Goal: Task Accomplishment & Management: Manage account settings

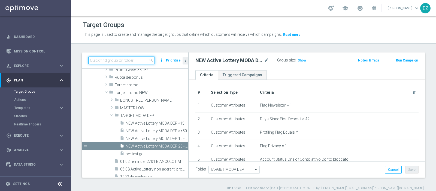
click at [135, 62] on input at bounding box center [121, 60] width 67 height 8
paste input "NO SALDO [PERSON_NAME] MASTER LOW FLAG NL"
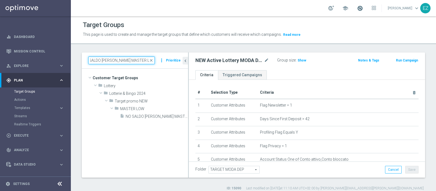
type input "NO SALDO [PERSON_NAME] MASTER LOW FLAG NL"
click at [363, 6] on span at bounding box center [360, 8] width 6 height 6
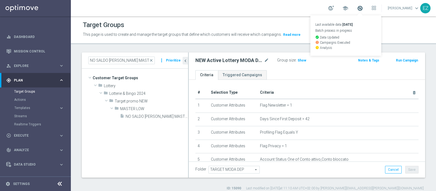
click at [363, 6] on span at bounding box center [360, 8] width 6 height 6
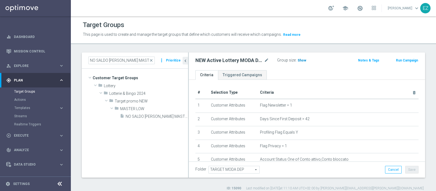
click at [301, 59] on span "Show" at bounding box center [302, 60] width 9 height 4
click at [363, 8] on span at bounding box center [360, 8] width 6 height 6
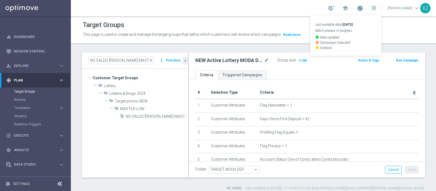
click at [363, 8] on span at bounding box center [360, 8] width 6 height 6
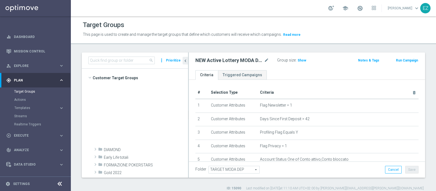
scroll to position [187, 0]
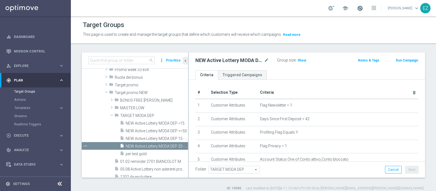
click at [363, 9] on span at bounding box center [360, 8] width 6 height 6
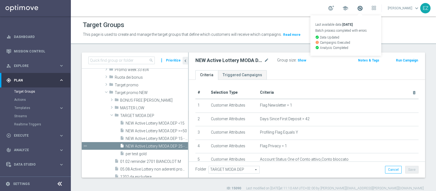
click at [363, 10] on span at bounding box center [360, 8] width 6 height 6
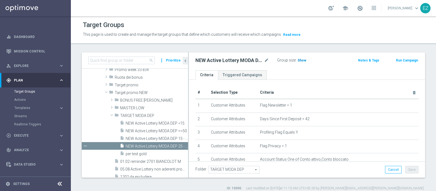
click at [300, 60] on span "Show" at bounding box center [302, 60] width 9 height 4
click at [128, 108] on span "MASTER LOW" at bounding box center [141, 108] width 42 height 5
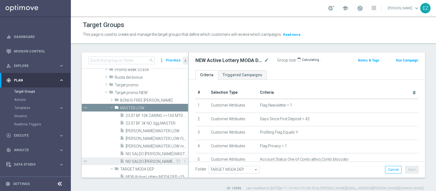
click at [140, 158] on div "insert_drive_file NO SALDO LOTT MASTER LOW FLAG NL" at bounding box center [148, 161] width 56 height 8
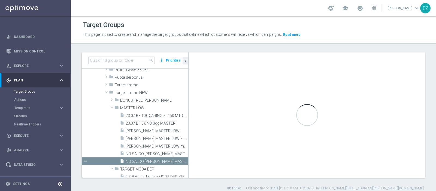
type textarea "(1 and 2 and 3 and 4 and 5 and 6 and 7 and 8 and 12 and 14 and 15 and 16 and 17…"
type input "MASTER LOW"
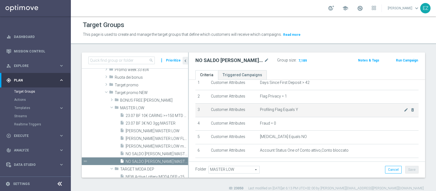
scroll to position [45, 0]
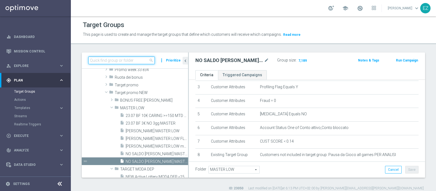
click at [113, 58] on input at bounding box center [121, 60] width 67 height 8
paste input "NO SALDO LOTT MASTER LOW FLAG NL"
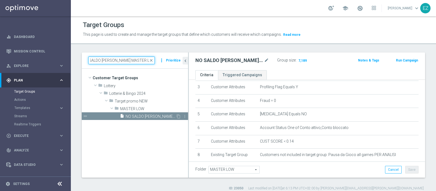
type input "NO SALDO LOTT MASTER LOW FLAG NL"
click at [151, 113] on div "insert_drive_file NO SALDO LOTT MASTER LOW FLAG NL" at bounding box center [148, 116] width 56 height 8
click at [302, 59] on span "Show" at bounding box center [302, 60] width 9 height 4
click at [153, 60] on span "close" at bounding box center [151, 60] width 4 height 4
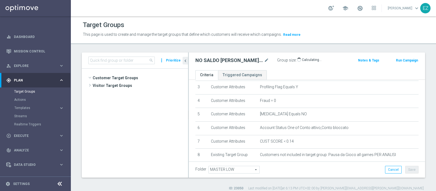
scroll to position [201, 0]
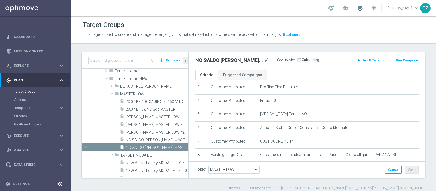
click at [363, 6] on span at bounding box center [360, 8] width 6 height 6
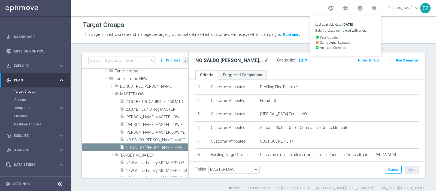
click at [409, 37] on div "This page is used to create and manage the target groups that define which cust…" at bounding box center [254, 34] width 350 height 9
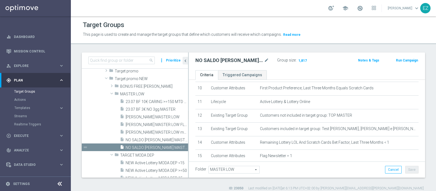
scroll to position [157, 0]
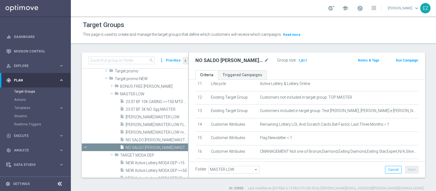
click at [400, 58] on button "Run Campaign" at bounding box center [407, 60] width 23 height 6
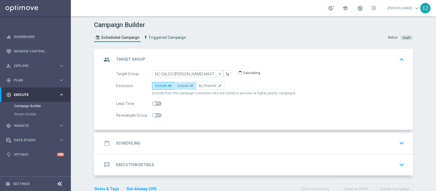
click at [182, 85] on span "Include All" at bounding box center [186, 86] width 16 height 4
click at [181, 85] on input "Include All" at bounding box center [180, 87] width 4 height 4
radio input "true"
click at [134, 142] on h2 "Scheduling" at bounding box center [128, 142] width 24 height 5
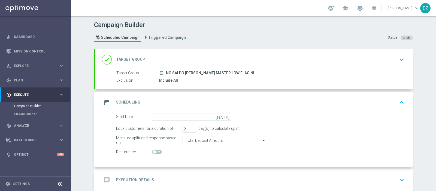
click at [224, 117] on icon "[DATE]" at bounding box center [224, 116] width 16 height 6
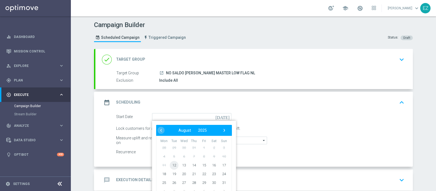
click at [173, 163] on span "12" at bounding box center [174, 164] width 9 height 9
type input "12 Aug 2025"
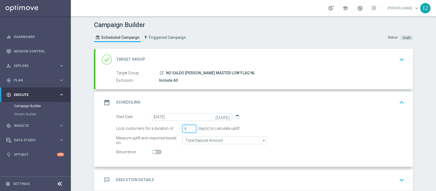
click at [189, 126] on input "4" at bounding box center [190, 129] width 14 height 8
click at [189, 126] on input "5" at bounding box center [190, 129] width 14 height 8
type input "4"
click at [190, 130] on input "4" at bounding box center [190, 129] width 14 height 8
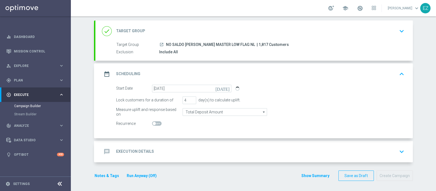
click at [150, 144] on div "message Execution Details keyboard_arrow_down" at bounding box center [254, 151] width 318 height 21
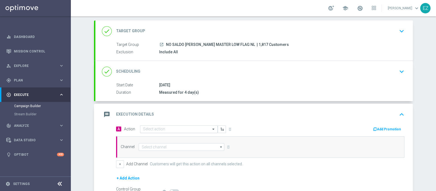
click at [154, 127] on input "text" at bounding box center [173, 129] width 61 height 5
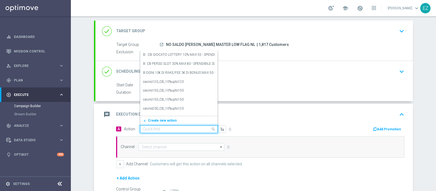
paste input "DEP_50€"
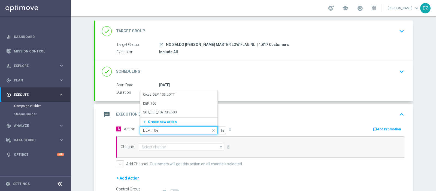
type input "DEP_100€"
click at [153, 105] on label "DEP_100€" at bounding box center [150, 103] width 15 height 5
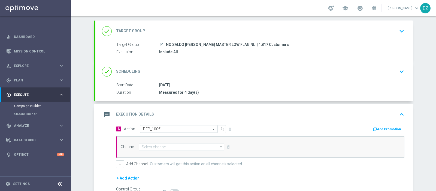
click at [378, 129] on button "Add Promotion" at bounding box center [388, 129] width 30 height 6
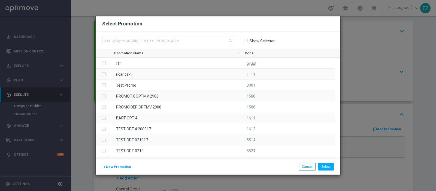
click at [185, 36] on div "search Show Selected" at bounding box center [218, 40] width 245 height 18
click at [182, 41] on input "text" at bounding box center [168, 41] width 133 height 8
paste input "1208 LOT DEP G"
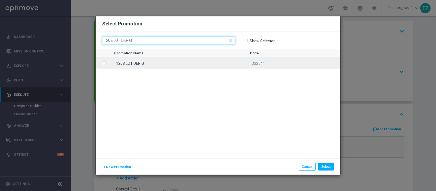
type input "1208 LOT DEP G"
click at [174, 61] on div "1208 LOT DEP G" at bounding box center [177, 63] width 136 height 11
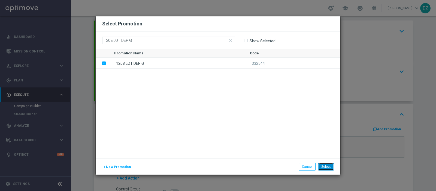
click at [329, 165] on button "Select" at bounding box center [327, 167] width 16 height 8
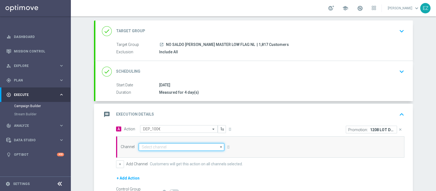
click at [173, 147] on input at bounding box center [182, 147] width 86 height 8
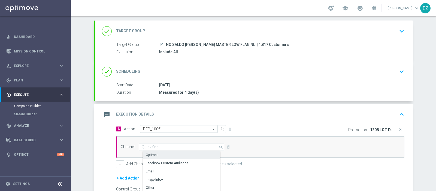
click at [169, 157] on div "Optimail" at bounding box center [183, 155] width 81 height 8
type input "Optimail"
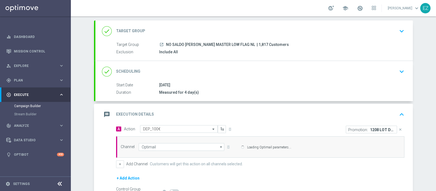
scroll to position [90, 0]
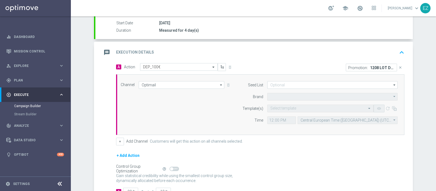
type input "Sisal Marketing"
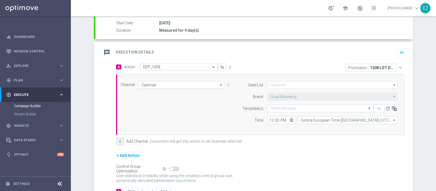
click at [119, 138] on button "+" at bounding box center [120, 141] width 8 height 8
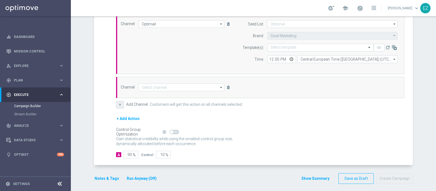
scroll to position [153, 0]
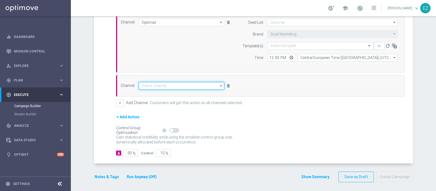
click at [174, 86] on input at bounding box center [182, 86] width 86 height 8
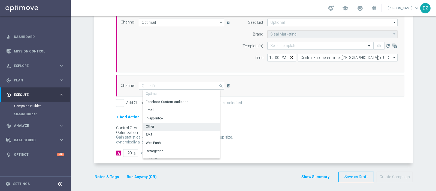
click at [153, 122] on div "Other" at bounding box center [183, 126] width 81 height 8
type input "Other"
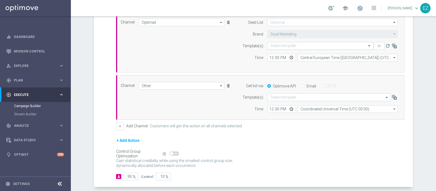
click at [278, 47] on input "text" at bounding box center [315, 46] width 89 height 5
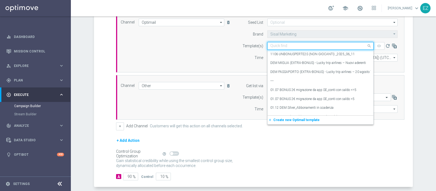
paste input "1208 LOT DEP G"
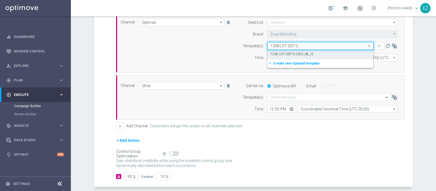
click at [280, 50] on div "1208 LOT DEP G 2025_08_12" at bounding box center [321, 54] width 100 height 9
type input "1208 LOT DEP G"
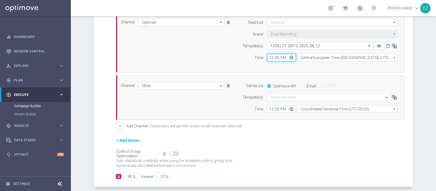
click at [269, 56] on input "12:00" at bounding box center [282, 58] width 29 height 8
click at [269, 56] on input "11:07" at bounding box center [282, 58] width 29 height 8
type input "17:30"
click at [301, 86] on input "Email" at bounding box center [303, 87] width 4 height 4
radio input "true"
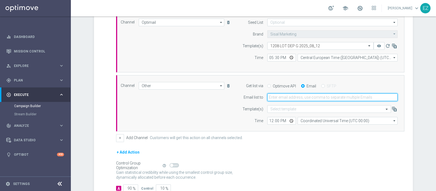
click at [288, 99] on input "email" at bounding box center [333, 97] width 130 height 8
type input "elena.zarbin@sisal.it"
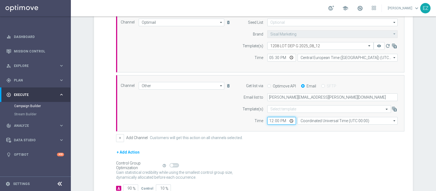
click at [271, 122] on input "12:00" at bounding box center [282, 121] width 29 height 8
type input "15:30"
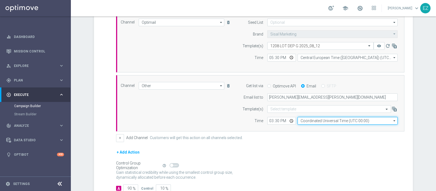
click at [308, 120] on input "Coordinated Universal Time (UTC 00:00)" at bounding box center [348, 121] width 100 height 8
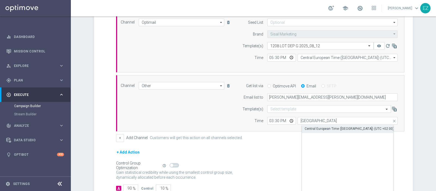
click at [316, 128] on div "Central European Time (Berlin) (UTC +02:00)" at bounding box center [349, 128] width 89 height 5
type input "Central European Time (Berlin) (UTC +02:00)"
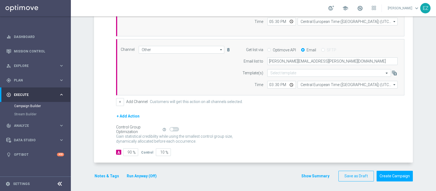
click at [109, 176] on button "Notes & Tags" at bounding box center [107, 175] width 26 height 7
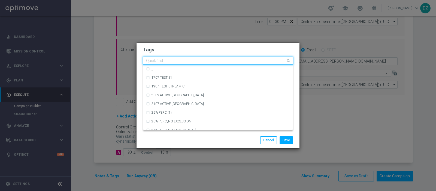
click at [183, 61] on input "text" at bounding box center [216, 61] width 140 height 5
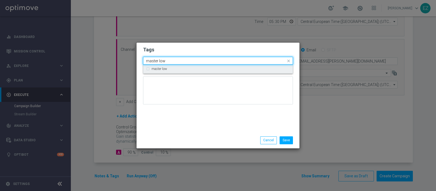
click at [170, 69] on div "master low" at bounding box center [221, 68] width 139 height 3
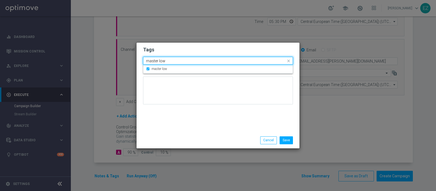
drag, startPoint x: 169, startPoint y: 61, endPoint x: 102, endPoint y: 60, distance: 66.6
click at [102, 60] on modal-container "Tags Quick find × master low master low master low Notes Save Cancel" at bounding box center [218, 95] width 436 height 191
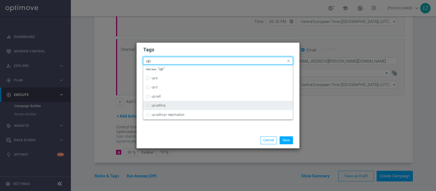
click at [158, 105] on label "up-selling" at bounding box center [159, 105] width 14 height 3
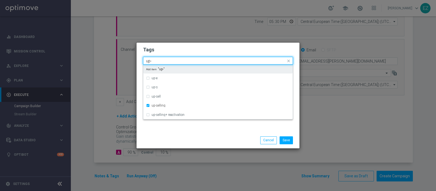
drag, startPoint x: 157, startPoint y: 59, endPoint x: 130, endPoint y: 57, distance: 27.1
click at [130, 57] on modal-container "Tags Quick find × master low × up-selling up- up-e up-s up-sell up-selling up-s…" at bounding box center [218, 95] width 436 height 191
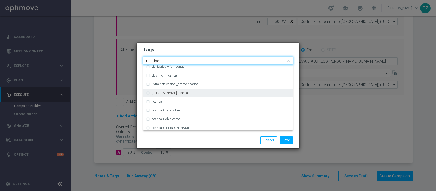
scroll to position [147, 0]
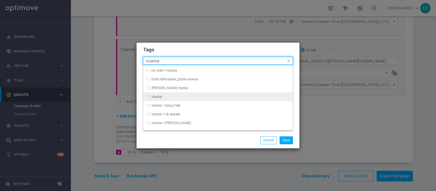
click at [164, 95] on div "ricarica" at bounding box center [221, 96] width 139 height 3
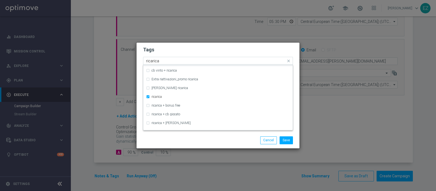
click at [151, 61] on input "ricarica" at bounding box center [216, 61] width 140 height 5
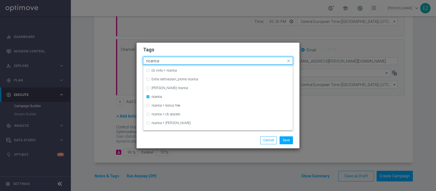
click at [151, 61] on input "ricarica" at bounding box center [216, 61] width 140 height 5
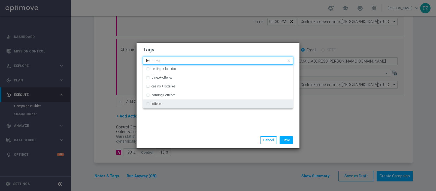
click at [162, 105] on label "lotteries" at bounding box center [157, 103] width 11 height 3
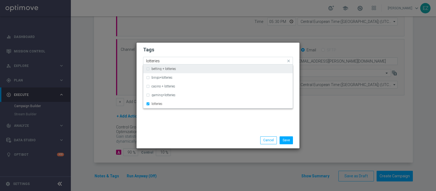
click at [154, 62] on input "lotteries" at bounding box center [216, 61] width 140 height 5
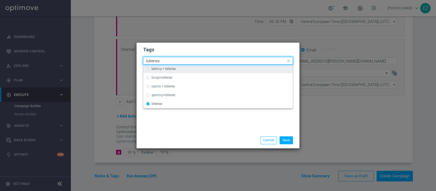
click at [154, 62] on input "lotteries" at bounding box center [216, 61] width 140 height 5
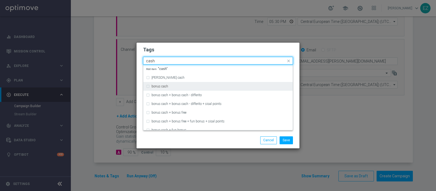
click at [168, 85] on label "bonus cash" at bounding box center [160, 86] width 17 height 3
type input "cash"
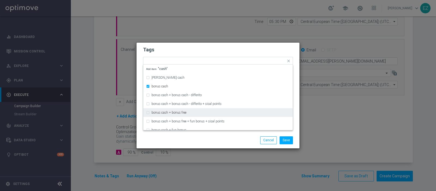
click at [193, 143] on div "Save Cancel" at bounding box center [245, 140] width 106 height 8
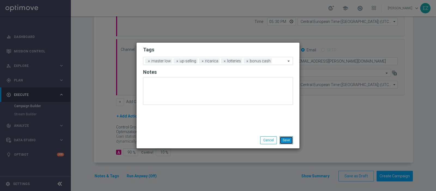
click at [290, 140] on button "Save" at bounding box center [286, 140] width 13 height 8
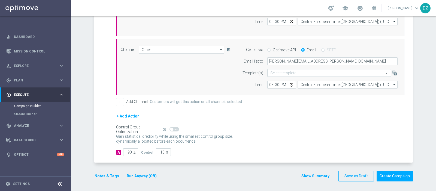
click at [316, 175] on button "Show Summary" at bounding box center [315, 176] width 29 height 6
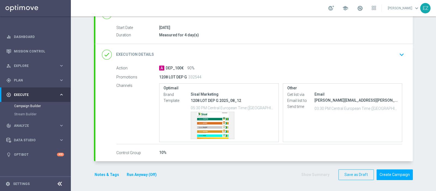
scroll to position [85, 0]
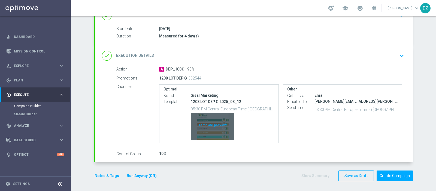
click at [221, 121] on div "Template preview" at bounding box center [212, 126] width 43 height 27
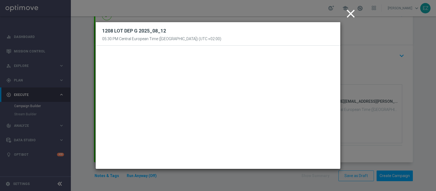
click at [350, 15] on icon "close" at bounding box center [351, 14] width 14 height 14
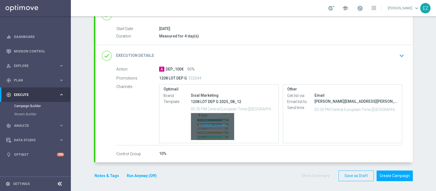
click at [207, 127] on div "Template preview" at bounding box center [212, 126] width 43 height 27
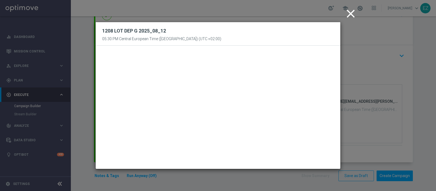
click at [350, 18] on icon "close" at bounding box center [351, 14] width 14 height 14
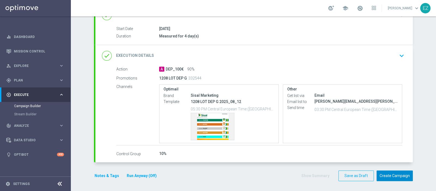
click at [392, 173] on button "Create Campaign" at bounding box center [395, 175] width 36 height 11
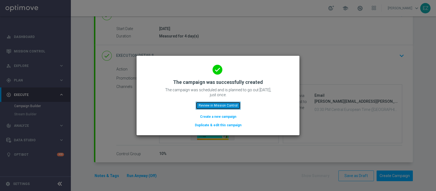
click at [225, 105] on button "Review in Mission Control" at bounding box center [218, 105] width 45 height 8
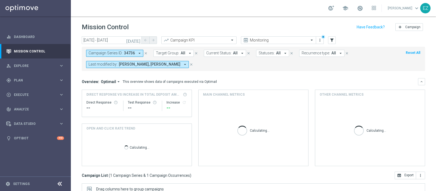
scroll to position [93, 0]
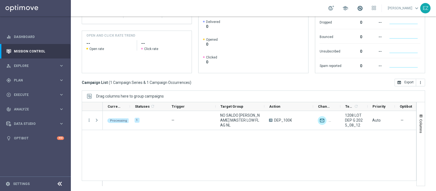
click at [363, 9] on span at bounding box center [360, 8] width 6 height 6
click at [363, 10] on span at bounding box center [360, 8] width 6 height 6
click at [32, 79] on span "Plan" at bounding box center [36, 80] width 45 height 3
click at [26, 91] on link "Target Groups" at bounding box center [35, 91] width 43 height 4
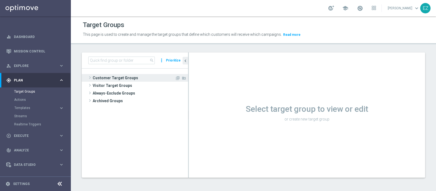
click at [111, 78] on span "Customer Target Groups" at bounding box center [134, 78] width 82 height 8
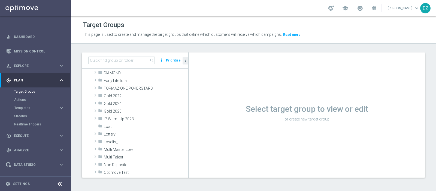
scroll to position [82, 0]
click at [125, 131] on span "Lottery" at bounding box center [133, 133] width 59 height 5
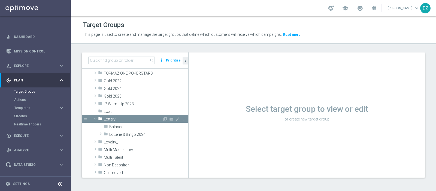
scroll to position [104, 0]
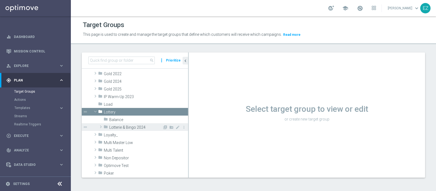
click at [127, 125] on span "Lotterie & Bingo 2024" at bounding box center [135, 127] width 53 height 5
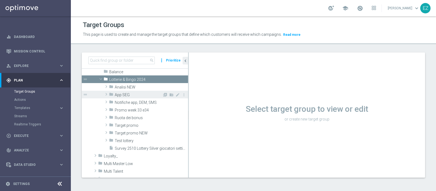
scroll to position [150, 0]
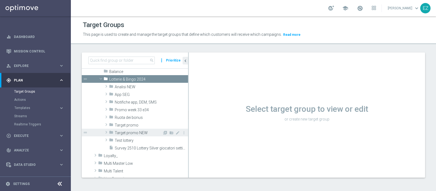
click at [134, 131] on span "Target promo NEW" at bounding box center [139, 132] width 48 height 5
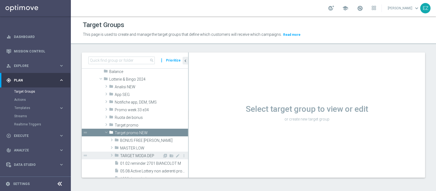
click at [141, 154] on span "TARGET MODA DEP" at bounding box center [141, 155] width 42 height 5
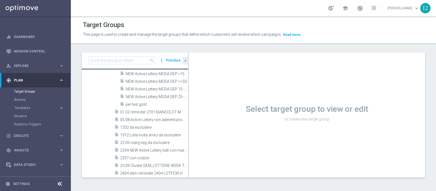
scroll to position [203, 0]
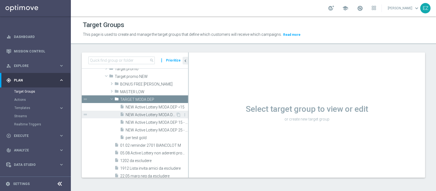
click at [147, 114] on span "NEW Active Lottery MODA DEP >=50" at bounding box center [151, 114] width 50 height 5
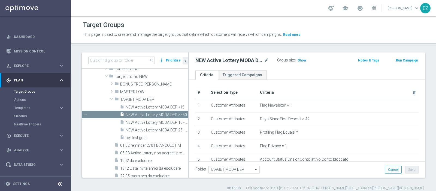
click at [305, 61] on span "Show" at bounding box center [302, 60] width 9 height 4
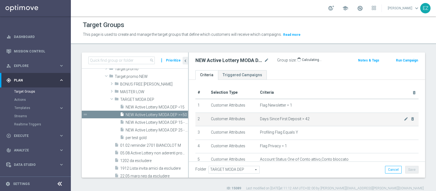
scroll to position [196, 0]
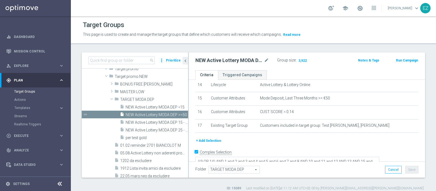
click at [400, 62] on button "Run Campaign" at bounding box center [407, 60] width 23 height 6
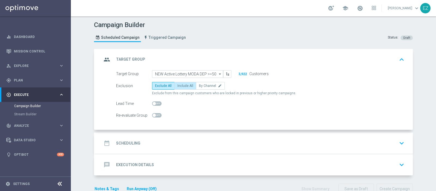
click at [181, 85] on span "Include All" at bounding box center [186, 86] width 16 height 4
click at [181, 85] on input "Include All" at bounding box center [180, 87] width 4 height 4
radio input "true"
click at [137, 141] on div "date_range Scheduling keyboard_arrow_down" at bounding box center [254, 143] width 305 height 10
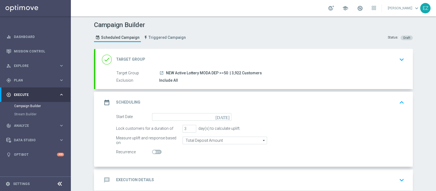
click at [223, 116] on icon "[DATE]" at bounding box center [224, 116] width 16 height 6
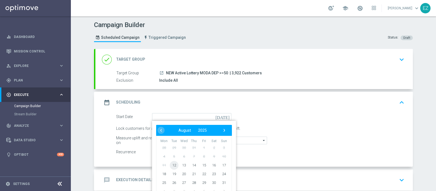
click at [171, 164] on span "12" at bounding box center [174, 164] width 9 height 9
type input "12 Aug 2025"
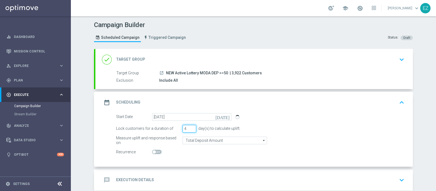
click at [190, 127] on input "4" at bounding box center [190, 129] width 14 height 8
type input "5"
click at [190, 127] on input "5" at bounding box center [190, 129] width 14 height 8
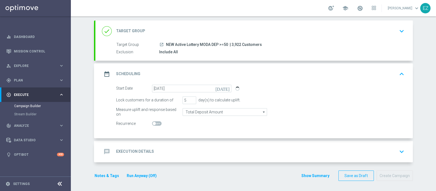
click at [150, 153] on div "message Execution Details keyboard_arrow_down" at bounding box center [254, 151] width 305 height 10
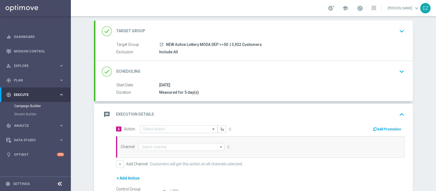
click at [181, 127] on input "text" at bounding box center [173, 129] width 61 height 5
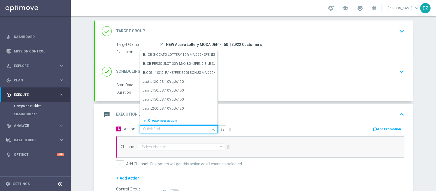
paste input "DEP_50€"
type input "DEP_50€"
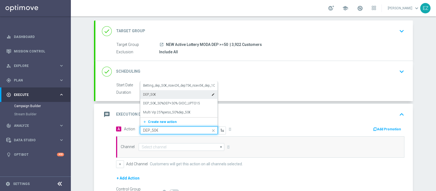
click at [168, 94] on div "DEP_50€ edit" at bounding box center [179, 94] width 72 height 9
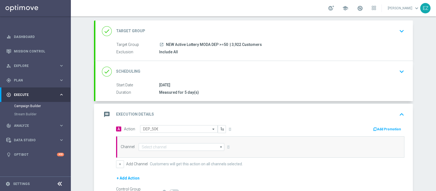
click at [386, 126] on button "Add Promotion" at bounding box center [388, 129] width 30 height 6
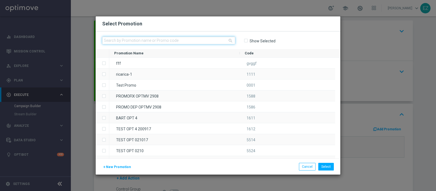
click at [145, 40] on input "text" at bounding box center [168, 41] width 133 height 8
paste input "1208 LOT DEP T"
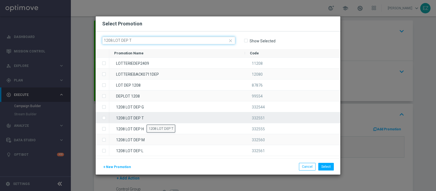
type input "1208 LOT DEP T"
click at [147, 119] on div "1208 LOT DEP T" at bounding box center [177, 117] width 136 height 11
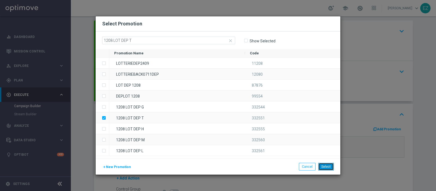
click at [328, 167] on button "Select" at bounding box center [327, 167] width 16 height 8
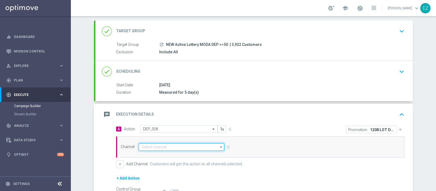
click at [192, 147] on input at bounding box center [182, 147] width 86 height 8
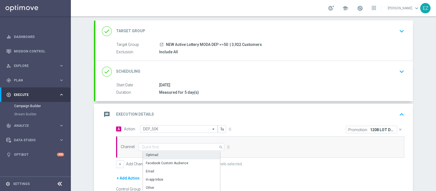
click at [179, 156] on div "Optimail" at bounding box center [183, 155] width 81 height 8
type input "Optimail"
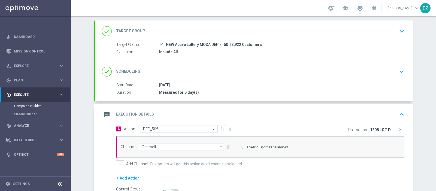
scroll to position [90, 0]
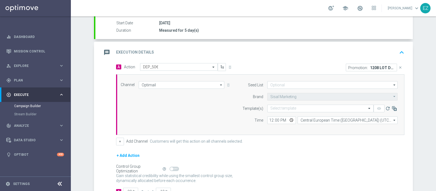
click at [117, 100] on div "Channel Optimail Optimail arrow_drop_down Drag here to set row groups Drag here…" at bounding box center [259, 104] width 285 height 47
click at [117, 137] on button "+" at bounding box center [120, 141] width 8 height 8
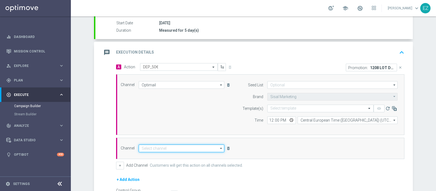
click at [161, 146] on input at bounding box center [182, 148] width 86 height 8
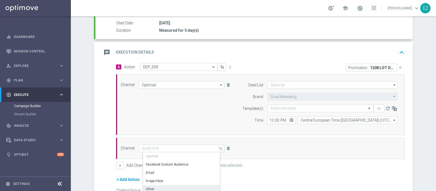
click at [155, 186] on div "Other" at bounding box center [183, 189] width 81 height 8
type input "Other"
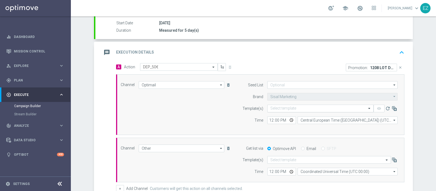
click at [300, 108] on input "text" at bounding box center [315, 108] width 89 height 5
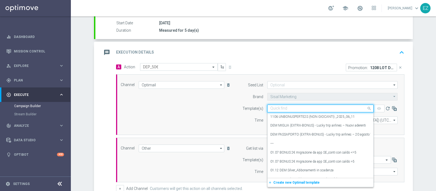
paste input "1208 LOT DEP T"
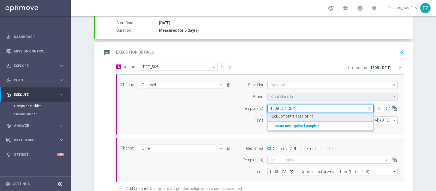
click at [296, 116] on label "1208 LOT DEP T_2025_08_12" at bounding box center [292, 116] width 43 height 5
type input "1208 LOT DEP T"
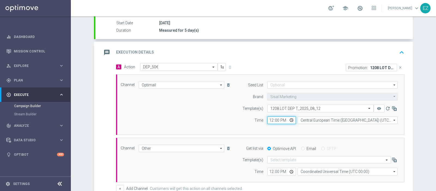
click at [268, 120] on input "12:00" at bounding box center [282, 120] width 29 height 8
type input "17:30"
click at [301, 147] on input "Email" at bounding box center [303, 149] width 4 height 4
radio input "true"
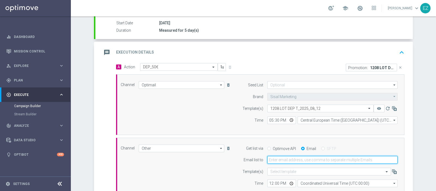
click at [292, 157] on input "email" at bounding box center [333, 160] width 130 height 8
type input "elena.zarbin@sisal.it"
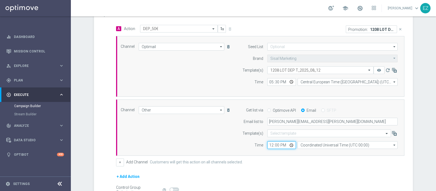
click at [269, 142] on input "12:00" at bounding box center [282, 145] width 29 height 8
type input "15:30"
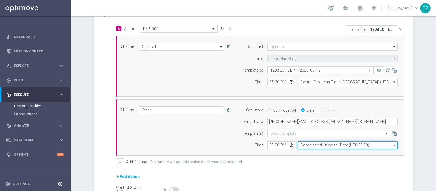
click at [323, 144] on input "Coordinated Universal Time (UTC 00:00)" at bounding box center [348, 145] width 100 height 8
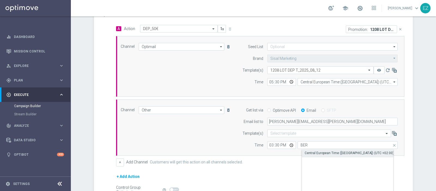
click at [321, 150] on div "Central European Time (Berlin) (UTC +02:00)" at bounding box center [349, 152] width 89 height 5
type input "Central European Time (Berlin) (UTC +02:00)"
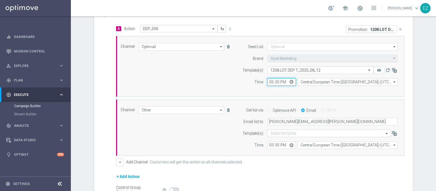
click at [275, 81] on input "17:30" at bounding box center [282, 82] width 29 height 8
type input "17:00"
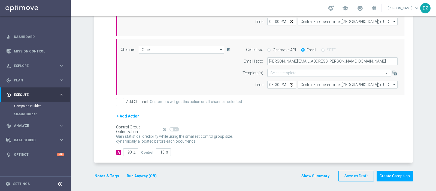
click at [109, 173] on button "Notes & Tags" at bounding box center [107, 175] width 26 height 7
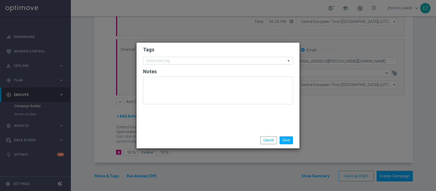
click at [170, 61] on input "text" at bounding box center [216, 61] width 140 height 5
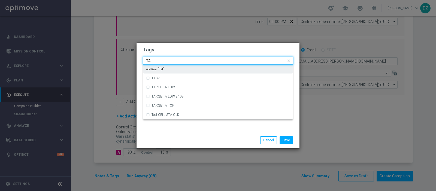
type input "T"
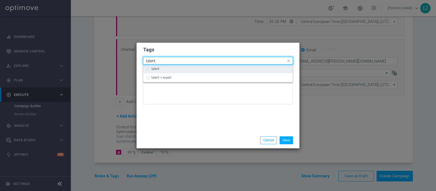
click at [169, 69] on div "talent" at bounding box center [221, 68] width 139 height 3
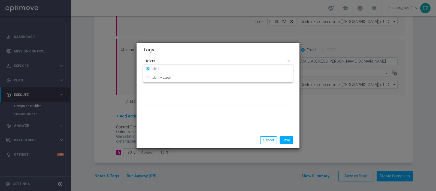
click at [149, 59] on input "talent" at bounding box center [216, 61] width 140 height 5
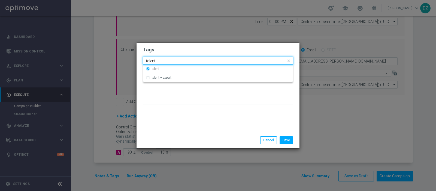
click at [149, 59] on input "talent" at bounding box center [216, 61] width 140 height 5
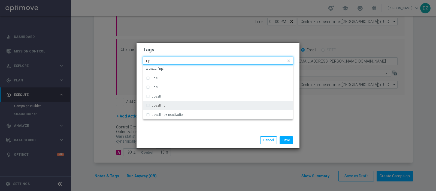
click at [158, 105] on label "up-selling" at bounding box center [159, 105] width 14 height 3
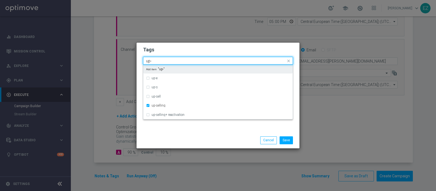
drag, startPoint x: 159, startPoint y: 60, endPoint x: 110, endPoint y: 58, distance: 48.6
click at [110, 58] on modal-container "Tags Quick find × talent × up-selling up- up-e up-s up-sell up-selling up-selli…" at bounding box center [218, 95] width 436 height 191
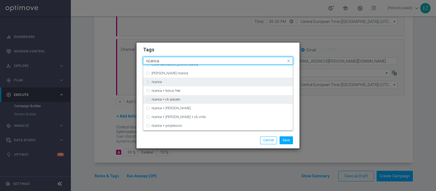
scroll to position [161, 0]
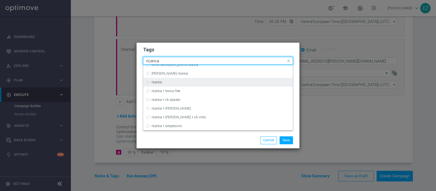
click at [154, 80] on label "ricarica" at bounding box center [157, 81] width 10 height 3
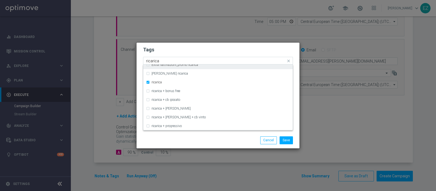
click at [150, 60] on input "ricarica" at bounding box center [216, 61] width 140 height 5
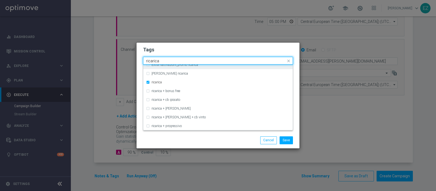
click at [150, 60] on input "ricarica" at bounding box center [216, 61] width 140 height 5
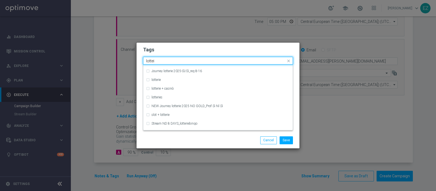
scroll to position [0, 0]
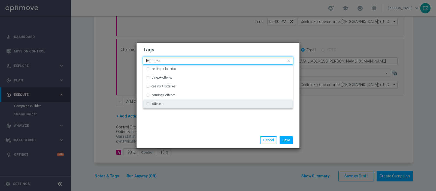
click at [158, 103] on label "lotteries" at bounding box center [157, 103] width 11 height 3
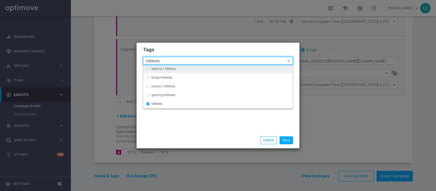
click at [154, 60] on input "lotteries" at bounding box center [216, 61] width 140 height 5
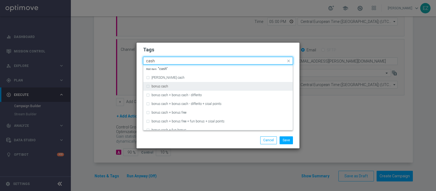
click at [161, 88] on label "bonus cash" at bounding box center [160, 86] width 17 height 3
type input "cash"
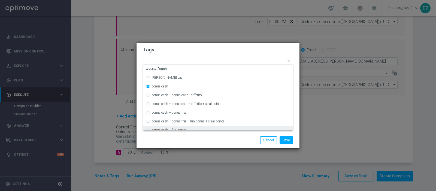
click at [174, 149] on modal-container "Tags Quick find × talent × up-selling × ricarica × lotteries × bonus cash bonsu…" at bounding box center [218, 95] width 436 height 191
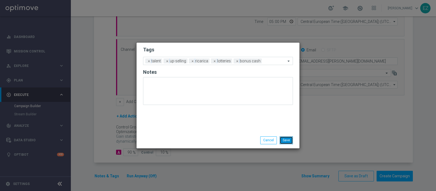
click at [287, 141] on button "Save" at bounding box center [286, 140] width 13 height 8
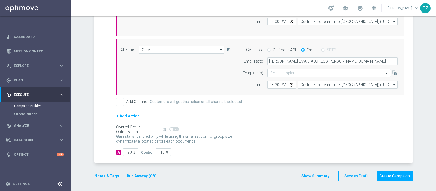
click at [305, 174] on button "Show Summary" at bounding box center [315, 176] width 29 height 6
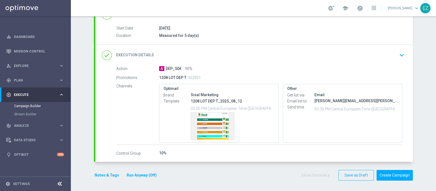
scroll to position [85, 0]
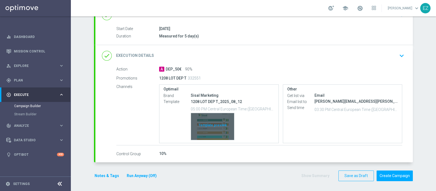
click at [212, 122] on div "Template preview" at bounding box center [212, 126] width 43 height 27
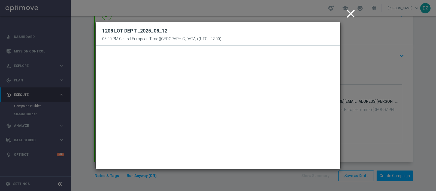
click at [348, 17] on icon "close" at bounding box center [351, 14] width 14 height 14
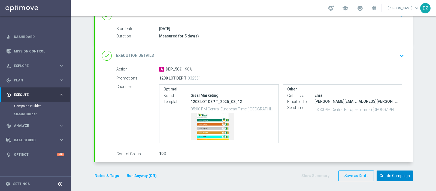
click at [390, 175] on button "Create Campaign" at bounding box center [395, 175] width 36 height 11
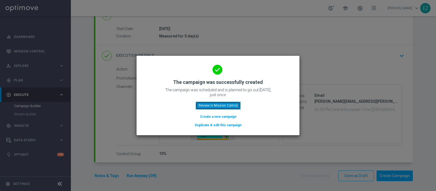
click at [211, 105] on button "Review in Mission Control" at bounding box center [218, 105] width 45 height 8
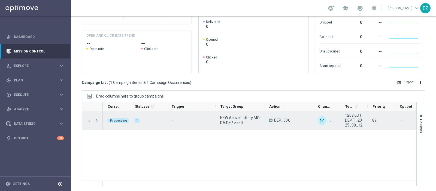
scroll to position [65, 0]
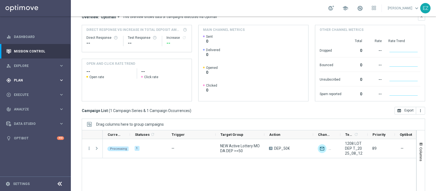
click at [18, 80] on span "Plan" at bounding box center [36, 80] width 45 height 3
click at [30, 92] on link "Target Groups" at bounding box center [35, 91] width 43 height 4
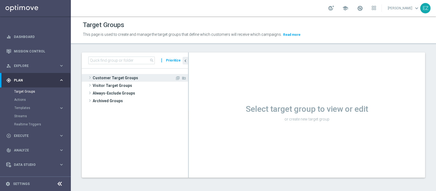
click at [125, 79] on span "Customer Target Groups" at bounding box center [134, 78] width 82 height 8
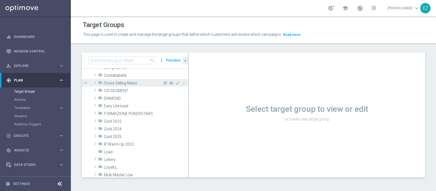
scroll to position [61, 0]
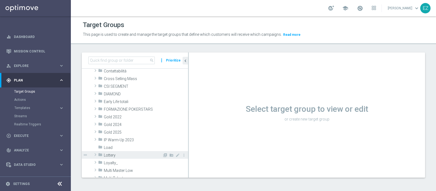
click at [114, 155] on span "Lottery" at bounding box center [133, 155] width 59 height 5
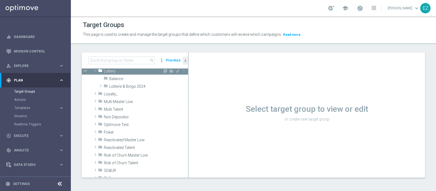
scroll to position [145, 0]
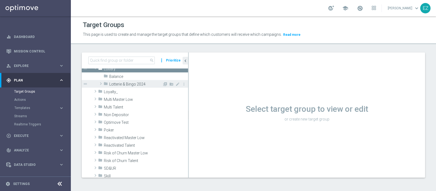
click at [139, 84] on span "Lotterie & Bingo 2024" at bounding box center [135, 84] width 53 height 5
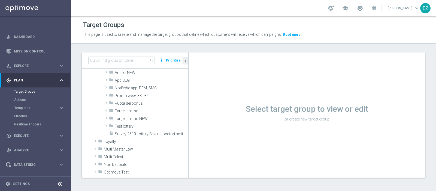
scroll to position [164, 0]
click at [137, 118] on span "Target promo NEW" at bounding box center [139, 118] width 48 height 5
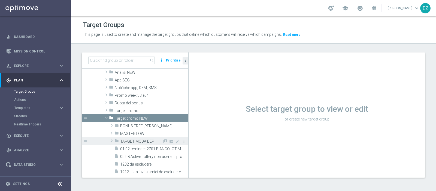
click at [142, 142] on span "TARGET MODA DEP" at bounding box center [141, 141] width 42 height 5
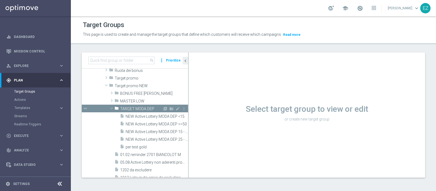
scroll to position [194, 0]
click at [164, 137] on span "NEW Active Lottery MODA DEP 25 - <50" at bounding box center [151, 138] width 50 height 5
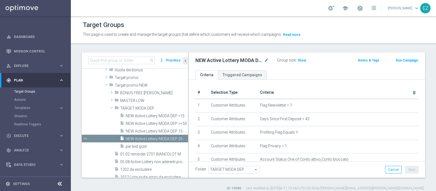
click at [304, 63] on div "Group size : Show" at bounding box center [304, 60] width 55 height 8
click at [302, 59] on span "Show" at bounding box center [302, 60] width 9 height 4
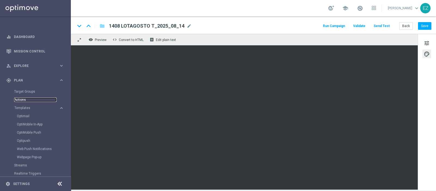
click at [22, 99] on link "Actions" at bounding box center [35, 99] width 43 height 4
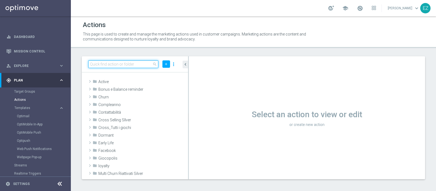
click at [132, 64] on input at bounding box center [123, 64] width 70 height 8
paste input "DEP_100€"
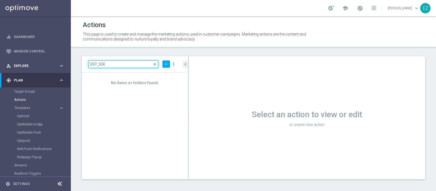
drag, startPoint x: 114, startPoint y: 65, endPoint x: 67, endPoint y: 65, distance: 47.7
click at [67, 65] on main "equalizer Dashboard Mission Control" at bounding box center [218, 95] width 436 height 191
paste input "10"
click at [130, 65] on input "DEP_50€" at bounding box center [123, 64] width 70 height 8
drag, startPoint x: 109, startPoint y: 67, endPoint x: 56, endPoint y: 67, distance: 53.4
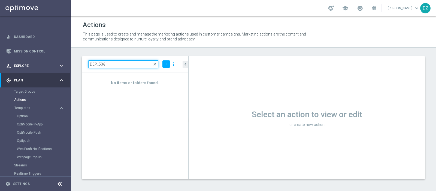
click at [56, 67] on main "equalizer Dashboard Mission Control" at bounding box center [218, 95] width 436 height 191
paste input "3"
type input "DEP_30€"
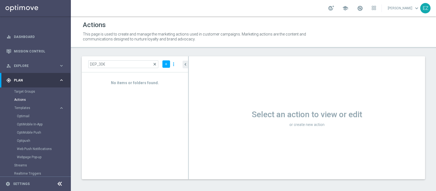
click at [154, 65] on span "close" at bounding box center [155, 64] width 4 height 4
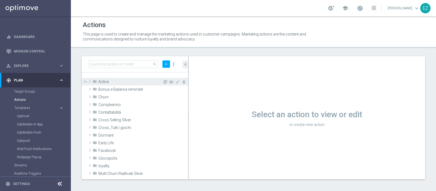
click at [136, 82] on span "Active" at bounding box center [130, 81] width 64 height 5
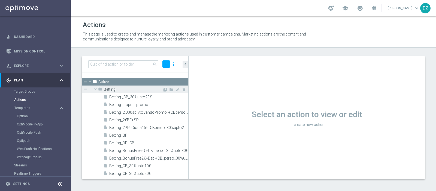
click at [113, 89] on span "Betting" at bounding box center [133, 89] width 59 height 5
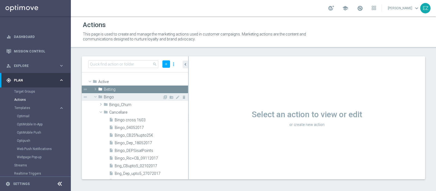
click at [117, 100] on div "folder Bingo" at bounding box center [130, 97] width 64 height 8
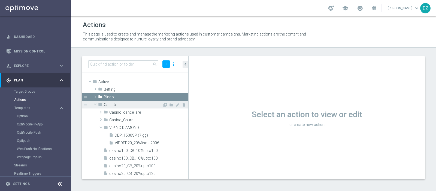
click at [119, 106] on span "Casinò" at bounding box center [133, 104] width 59 height 5
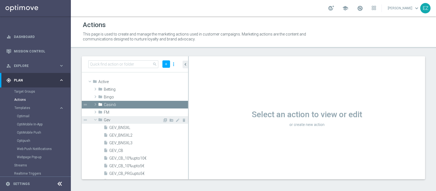
click at [120, 121] on span "Gev" at bounding box center [133, 120] width 59 height 5
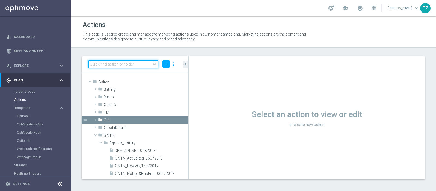
click at [127, 67] on input at bounding box center [123, 64] width 70 height 8
paste input "Lotterie_fino a 1500 Sisal Points"
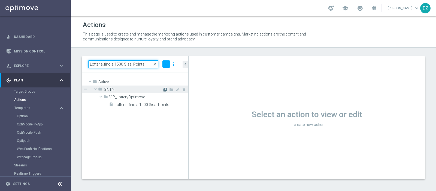
type input "Lotterie_fino a 1500 Sisal Points"
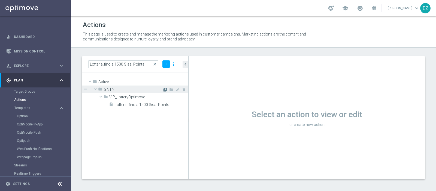
click at [164, 89] on icon "library_add" at bounding box center [165, 89] width 4 height 4
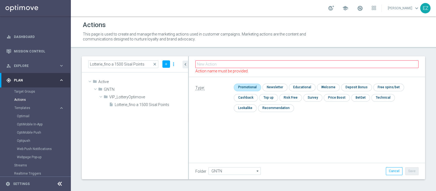
click at [250, 83] on input "checkbox" at bounding box center [247, 86] width 26 height 7
checkbox input "true"
click at [253, 96] on input "checkbox" at bounding box center [245, 97] width 23 height 7
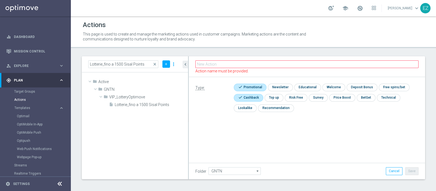
click at [245, 97] on input "checkbox" at bounding box center [248, 97] width 28 height 7
checkbox input "false"
click at [358, 86] on input "checkbox" at bounding box center [361, 86] width 29 height 7
checkbox input "true"
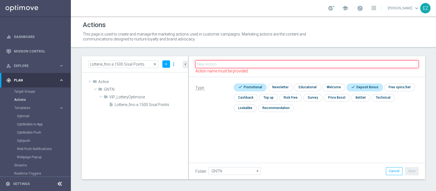
click at [221, 63] on input "text" at bounding box center [307, 64] width 223 height 8
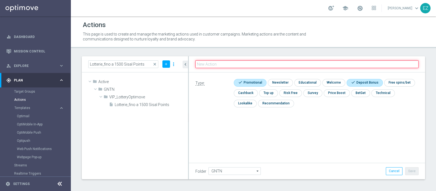
paste input "DEP_100€"
type input "DEP_100€"
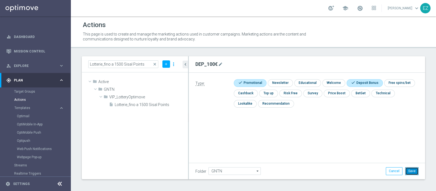
click at [406, 169] on button "Save" at bounding box center [411, 171] width 13 height 8
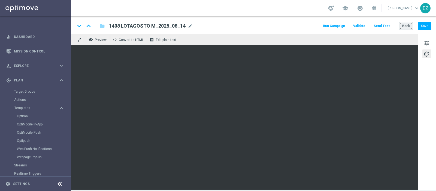
click at [406, 27] on button "Back" at bounding box center [406, 26] width 14 height 8
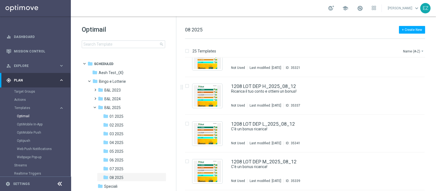
scroll to position [509, 0]
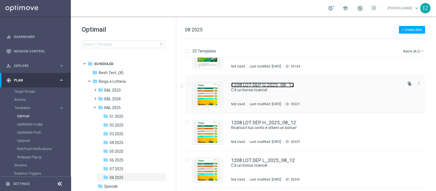
click at [256, 85] on link "1208 LOT DEP G 2025_08_12" at bounding box center [262, 84] width 63 height 5
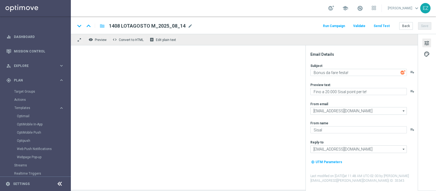
type textarea "C'è un bonus ricarica!"
type textarea "Per te fino a 100€ di bonus"
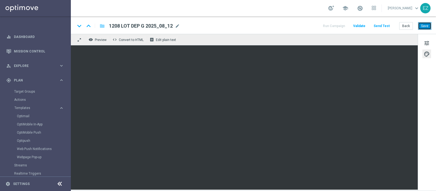
click at [424, 26] on button "Save" at bounding box center [424, 26] width 13 height 8
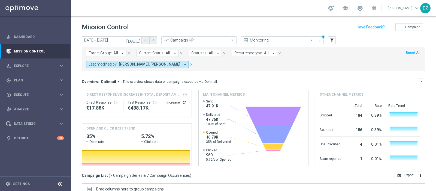
click at [139, 40] on icon "[DATE]" at bounding box center [133, 40] width 15 height 5
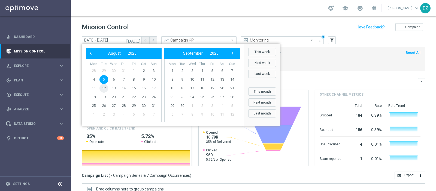
click at [105, 85] on span "12" at bounding box center [104, 88] width 9 height 9
type input "[DATE] - [DATE]"
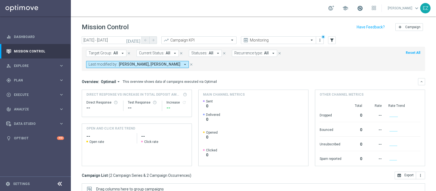
click at [363, 8] on span at bounding box center [360, 8] width 6 height 6
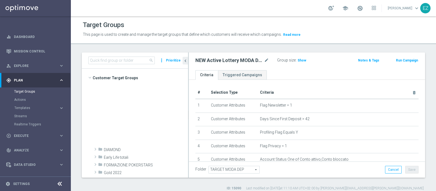
scroll to position [187, 0]
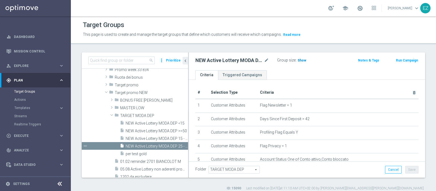
click at [304, 61] on span "Show" at bounding box center [302, 60] width 9 height 4
click at [396, 59] on button "Run Campaign" at bounding box center [407, 60] width 23 height 6
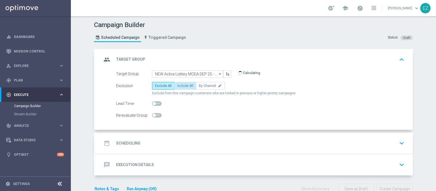
click at [186, 85] on span "Include All" at bounding box center [186, 86] width 16 height 4
click at [181, 85] on input "Include All" at bounding box center [180, 87] width 4 height 4
radio input "true"
click at [134, 144] on h2 "Scheduling" at bounding box center [128, 142] width 24 height 5
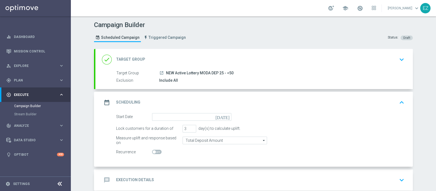
click at [225, 116] on icon "[DATE]" at bounding box center [224, 116] width 16 height 6
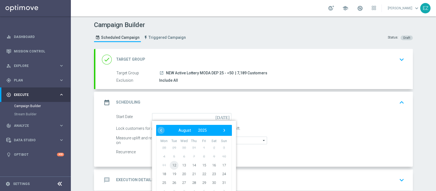
click at [171, 163] on span "12" at bounding box center [174, 164] width 9 height 9
type input "[DATE]"
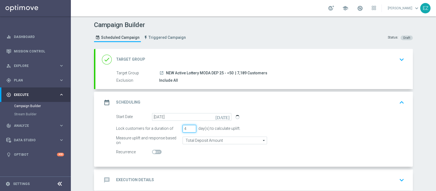
click at [190, 126] on input "4" at bounding box center [190, 129] width 14 height 8
click at [190, 126] on input "5" at bounding box center [190, 129] width 14 height 8
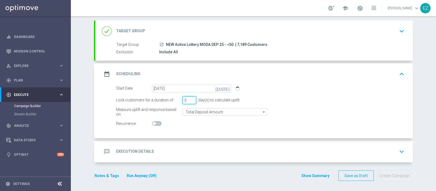
type input "3"
click at [152, 149] on div "message Execution Details keyboard_arrow_down" at bounding box center [254, 151] width 305 height 10
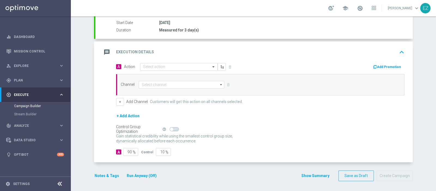
scroll to position [90, 0]
click at [170, 70] on div "A Action Select action delete_forever Add Promotion Channel arrow_drop_down Sho…" at bounding box center [260, 84] width 297 height 43
click at [167, 67] on input "text" at bounding box center [173, 67] width 61 height 5
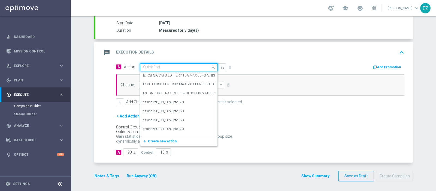
paste input "DEP_20000SP"
type input "DEP_20000SP"
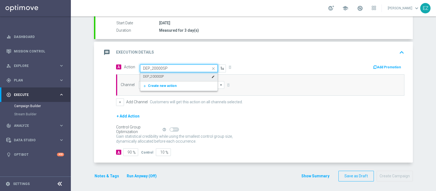
click at [168, 77] on div "DEP_20000SP edit" at bounding box center [179, 76] width 72 height 9
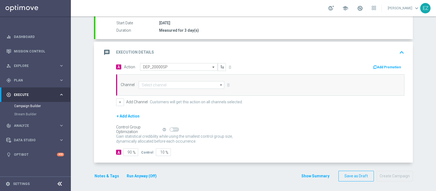
click at [386, 66] on button "Add Promotion" at bounding box center [388, 67] width 30 height 6
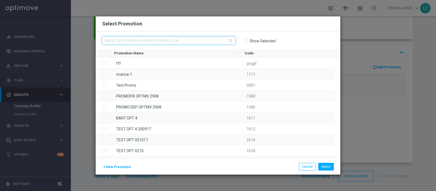
click at [177, 40] on input "text" at bounding box center [168, 41] width 133 height 8
paste input "1208 LOT DEP H"
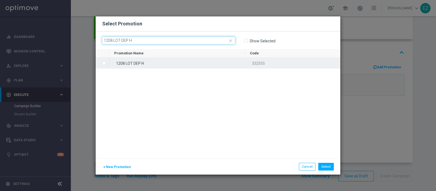
type input "1208 LOT DEP H"
click at [155, 63] on div "1208 LOT DEP H" at bounding box center [177, 63] width 136 height 11
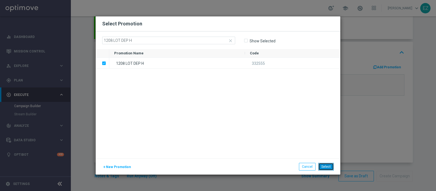
click at [328, 164] on button "Select" at bounding box center [327, 167] width 16 height 8
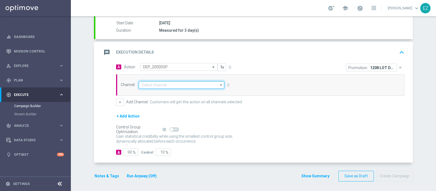
click at [181, 86] on input at bounding box center [182, 85] width 86 height 8
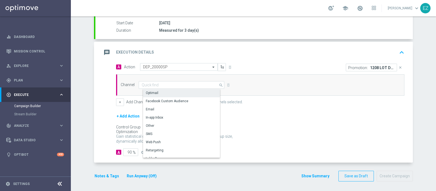
click at [168, 92] on div "Optimail" at bounding box center [183, 93] width 81 height 8
type input "Optimail"
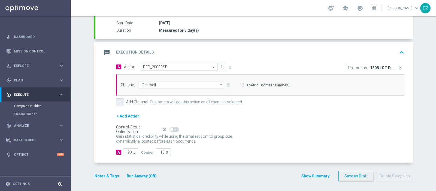
click at [118, 104] on button "+" at bounding box center [120, 102] width 8 height 8
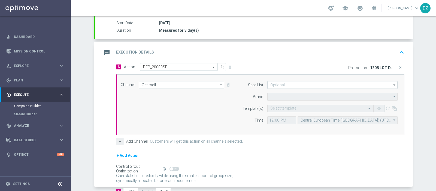
type input "Sisal Marketing"
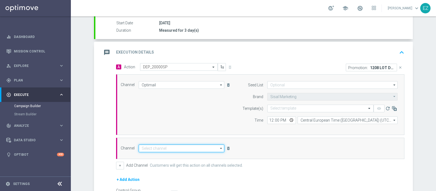
click at [146, 150] on input at bounding box center [182, 148] width 86 height 8
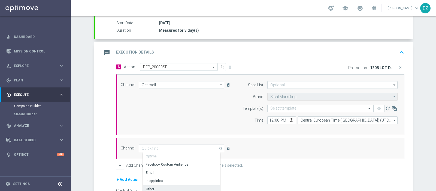
click at [155, 185] on div "Other" at bounding box center [183, 189] width 81 height 8
type input "Other"
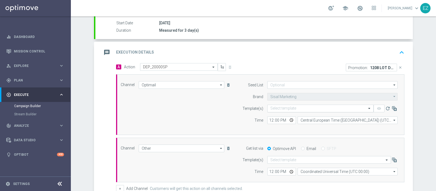
click at [296, 106] on input "text" at bounding box center [315, 108] width 89 height 5
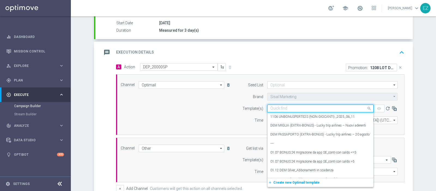
paste input "1208 LOT DEP H"
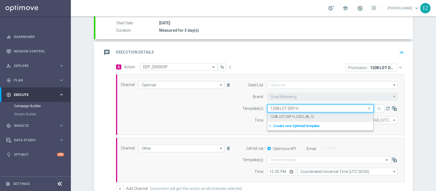
click at [301, 115] on label "1208 LOT DEP H_2025_08_12" at bounding box center [293, 116] width 44 height 5
type input "1208 LOT DEP H"
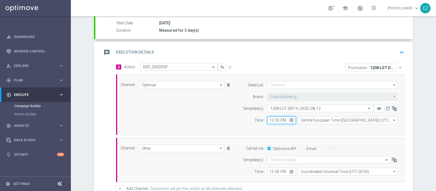
click at [268, 119] on input "12:00" at bounding box center [282, 120] width 29 height 8
type input "17:30"
click at [301, 148] on input "Email" at bounding box center [303, 149] width 4 height 4
radio input "true"
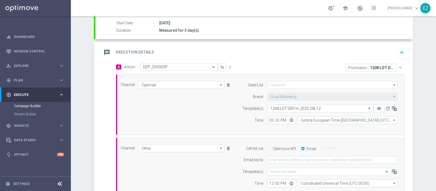
scroll to position [143, 0]
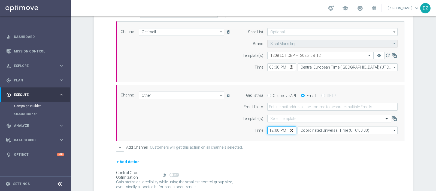
click at [269, 130] on input "12:00" at bounding box center [282, 130] width 29 height 8
type input "15:30"
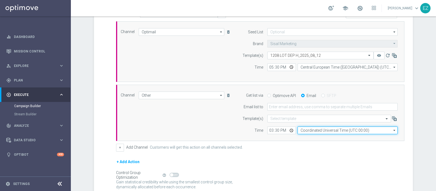
click at [329, 129] on input "Coordinated Universal Time (UTC 00:00)" at bounding box center [348, 130] width 100 height 8
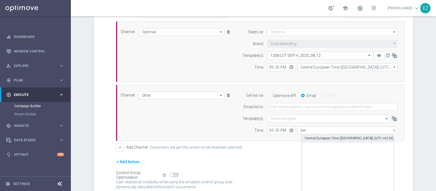
click at [333, 137] on div "Central European Time (Berlin) (UTC +02:00)" at bounding box center [349, 138] width 89 height 5
type input "Central European Time (Berlin) (UTC +02:00)"
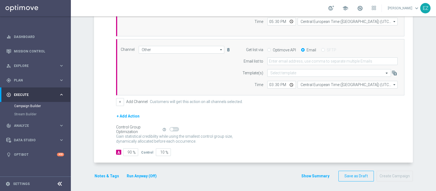
click at [104, 172] on button "Notes & Tags" at bounding box center [107, 175] width 26 height 7
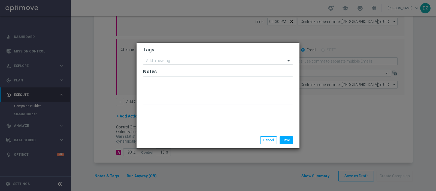
click at [188, 64] on div "Add a new tag" at bounding box center [218, 61] width 150 height 8
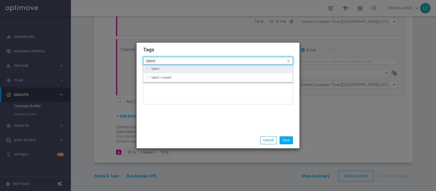
click at [187, 68] on div "talent" at bounding box center [221, 68] width 139 height 3
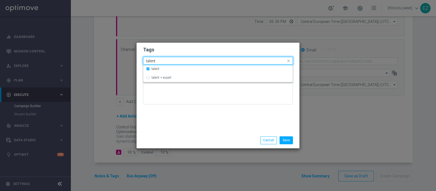
click at [149, 61] on input "talent" at bounding box center [216, 61] width 140 height 5
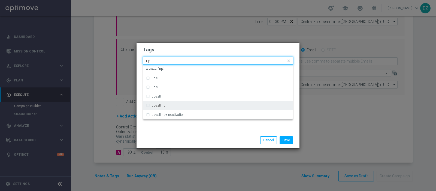
click at [157, 108] on div "up-selling" at bounding box center [218, 105] width 144 height 9
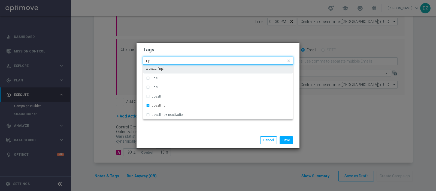
drag, startPoint x: 162, startPoint y: 59, endPoint x: 113, endPoint y: 54, distance: 48.8
click at [113, 54] on modal-container "Tags Quick find × talent × up-selling up- up-e up-s up-sell up-selling up-selli…" at bounding box center [218, 95] width 436 height 191
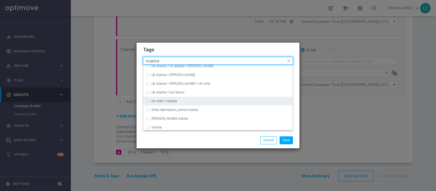
scroll to position [126, 0]
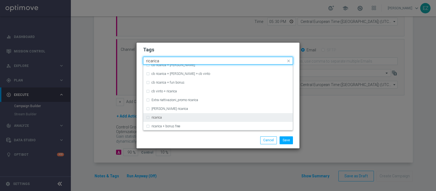
click at [158, 119] on label "ricarica" at bounding box center [157, 117] width 10 height 3
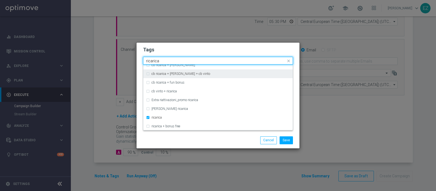
drag, startPoint x: 166, startPoint y: 60, endPoint x: 129, endPoint y: 62, distance: 36.6
click at [129, 62] on modal-container "Tags Quick find × talent × up-selling × ricarica ricarica cb ricarica + accredi…" at bounding box center [218, 95] width 436 height 191
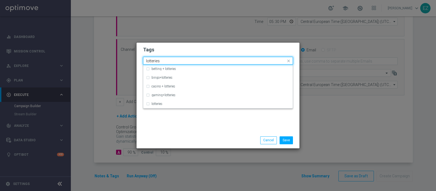
scroll to position [0, 0]
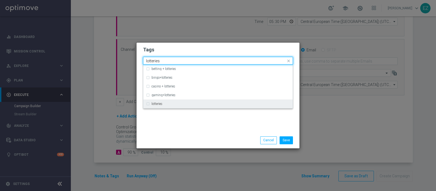
click at [163, 102] on label "lotteries" at bounding box center [157, 103] width 11 height 3
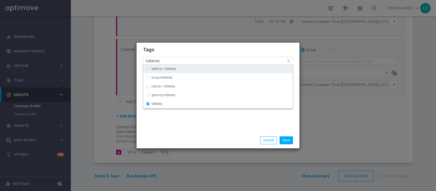
click at [157, 61] on input "lotteries" at bounding box center [216, 61] width 140 height 5
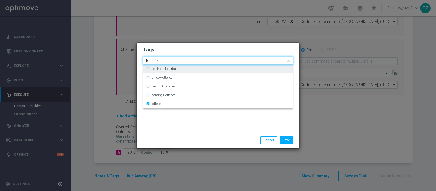
click at [157, 61] on input "lotteries" at bounding box center [216, 61] width 140 height 5
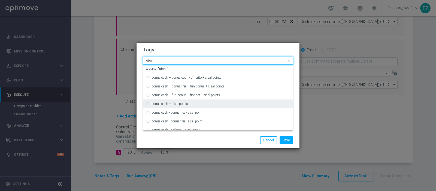
scroll to position [59, 0]
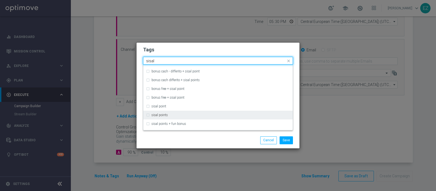
click at [174, 113] on div "sisal points" at bounding box center [221, 114] width 139 height 3
type input "sisal"
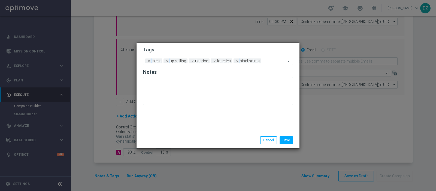
click at [197, 136] on div "Save Cancel" at bounding box center [245, 140] width 106 height 8
click at [287, 139] on button "Save" at bounding box center [286, 140] width 13 height 8
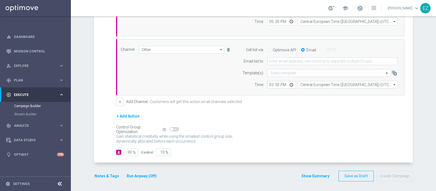
click at [315, 174] on button "Show Summary" at bounding box center [315, 176] width 29 height 6
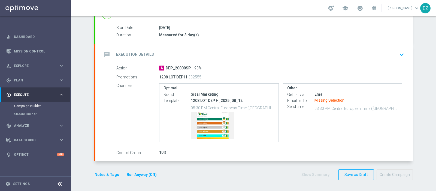
scroll to position [85, 0]
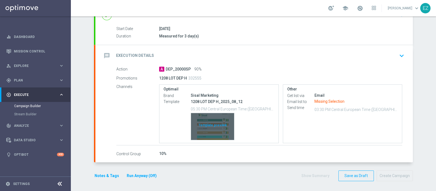
click at [205, 129] on div "Template preview" at bounding box center [212, 126] width 43 height 27
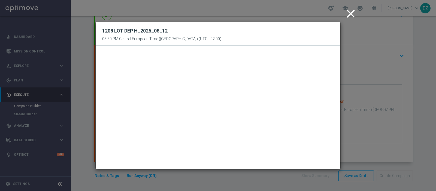
click at [350, 19] on icon "close" at bounding box center [351, 14] width 14 height 14
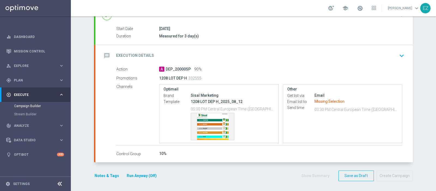
click at [291, 91] on div "Other Get list via Email Email list to Missing Selection Send time 03:30 PM Cen…" at bounding box center [342, 100] width 111 height 27
click at [172, 57] on div "message Execution Details keyboard_arrow_down" at bounding box center [254, 55] width 305 height 10
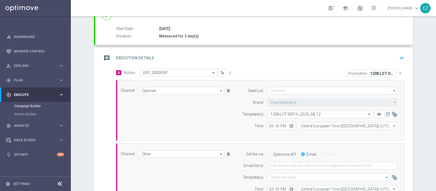
scroll to position [157, 0]
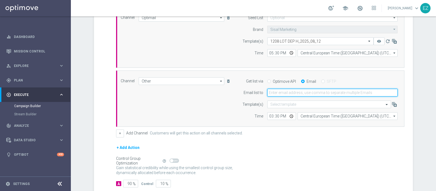
click at [278, 92] on input "email" at bounding box center [333, 93] width 130 height 8
type input "elena.zarbin@sisal.it"
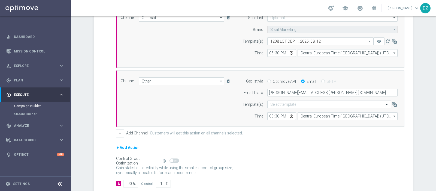
click at [280, 158] on div "Control Group Optimization Self Optimizing Campaign help_outline" at bounding box center [260, 161] width 289 height 6
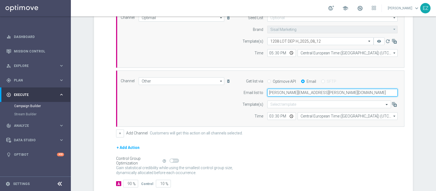
click at [278, 92] on input "elena.zarbin@sisal.it" at bounding box center [333, 93] width 130 height 8
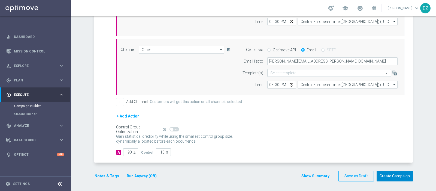
click at [392, 171] on button "Create Campaign" at bounding box center [395, 175] width 36 height 11
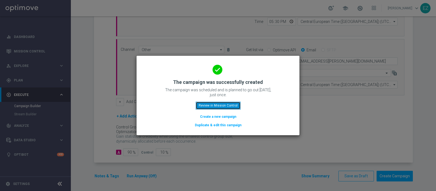
click at [224, 108] on button "Review in Mission Control" at bounding box center [218, 105] width 45 height 8
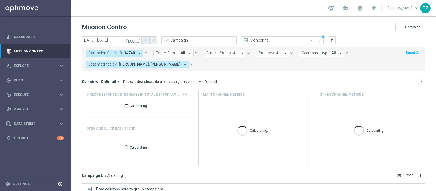
scroll to position [93, 0]
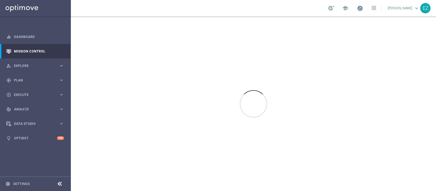
click at [363, 8] on span at bounding box center [360, 8] width 6 height 6
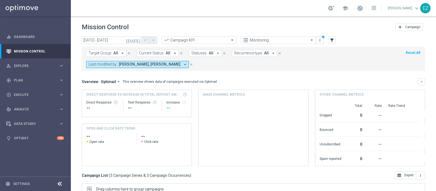
scroll to position [82, 0]
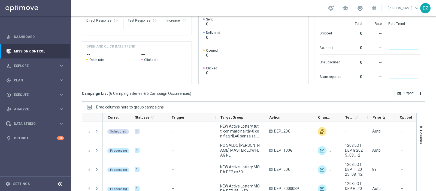
scroll to position [45, 0]
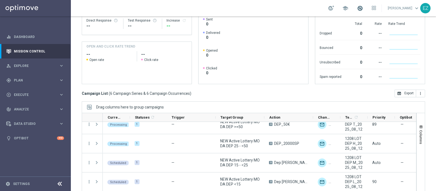
click at [363, 7] on span at bounding box center [360, 8] width 6 height 6
click at [273, 6] on div "school Last available data: [DATE] Batch process completed with errors check_ci…" at bounding box center [253, 8] width 365 height 16
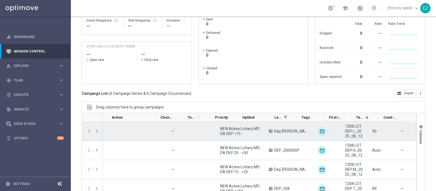
scroll to position [0, 157]
